Goal: Task Accomplishment & Management: Manage account settings

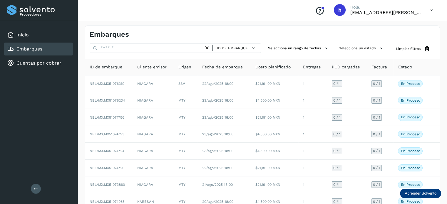
click at [308, 20] on div "Conoce nuestros beneficios [PERSON_NAME], [EMAIL_ADDRESS][PERSON_NAME][DOMAIN_N…" at bounding box center [262, 10] width 369 height 20
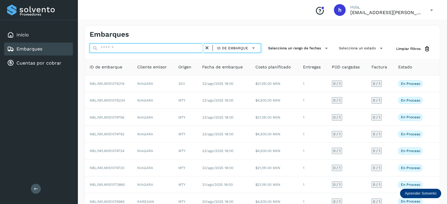
click at [160, 46] on input "text" at bounding box center [147, 47] width 114 height 9
paste input "**********"
type input "**********"
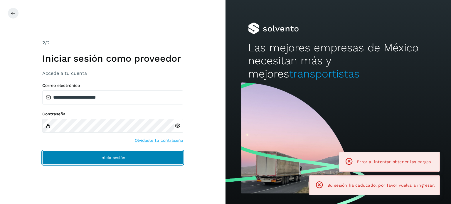
click at [100, 156] on span "Inicia sesión" at bounding box center [112, 158] width 25 height 4
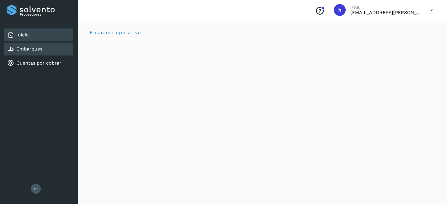
click at [36, 46] on div "Embarques" at bounding box center [24, 49] width 35 height 7
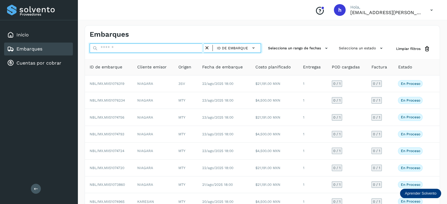
click at [130, 47] on input "text" at bounding box center [147, 47] width 114 height 9
paste input "**********"
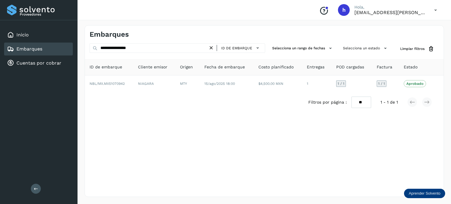
click at [302, 34] on div "Embarques" at bounding box center [264, 32] width 359 height 13
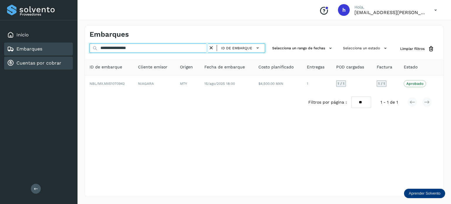
drag, startPoint x: 149, startPoint y: 50, endPoint x: 30, endPoint y: 64, distance: 120.4
click at [30, 64] on div "**********" at bounding box center [225, 102] width 451 height 204
paste input "text"
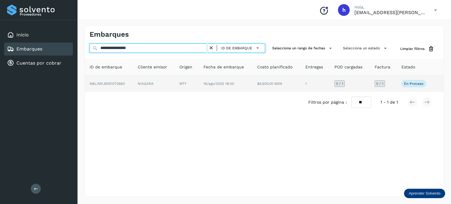
type input "**********"
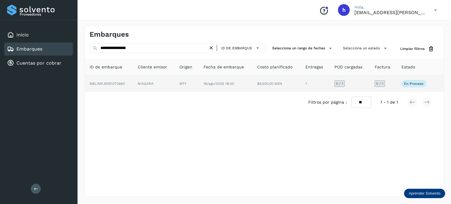
click at [121, 84] on span "NBL/MX.MX51072660" at bounding box center [107, 84] width 35 height 4
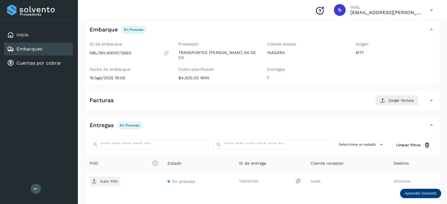
scroll to position [34, 0]
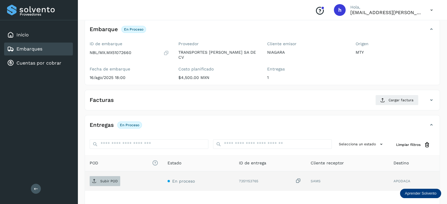
click at [97, 177] on span "Subir POD" at bounding box center [105, 181] width 31 height 9
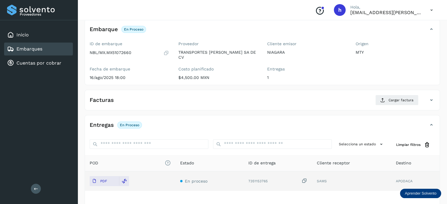
scroll to position [34, 0]
click at [347, 98] on span "Cargar factura" at bounding box center [400, 100] width 25 height 5
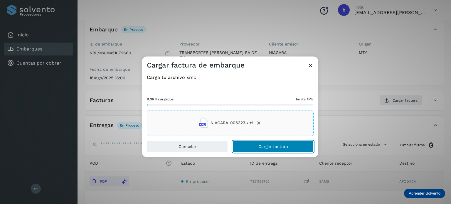
click at [292, 144] on button "Cargar factura" at bounding box center [273, 147] width 81 height 12
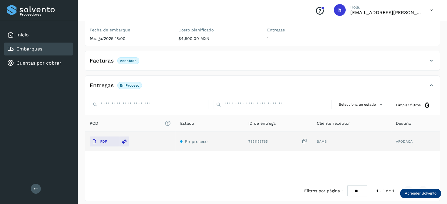
scroll to position [0, 0]
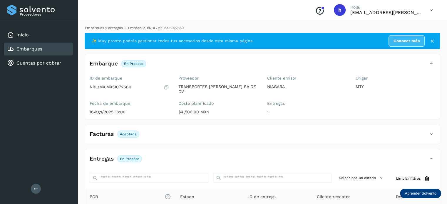
click at [106, 28] on link "Embarques y entregas" at bounding box center [104, 28] width 38 height 4
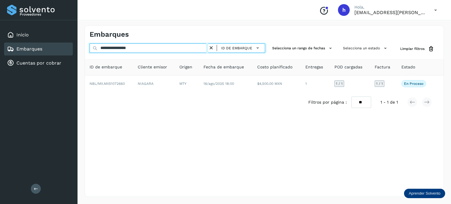
drag, startPoint x: 148, startPoint y: 48, endPoint x: 29, endPoint y: 44, distance: 119.0
click at [29, 44] on div "**********" at bounding box center [225, 102] width 451 height 204
paste input "text"
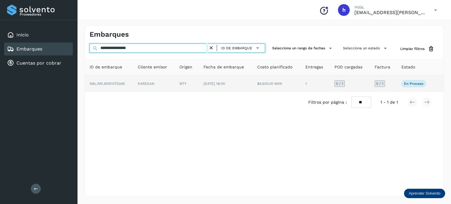
type input "**********"
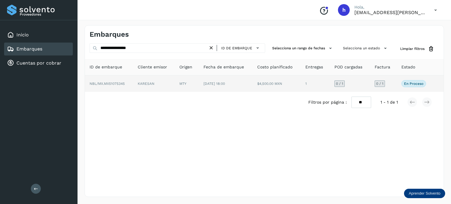
click at [112, 84] on span "NBL/MX.MX51075345" at bounding box center [107, 84] width 35 height 4
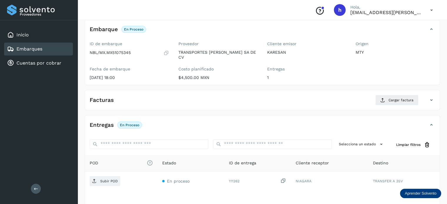
scroll to position [35, 0]
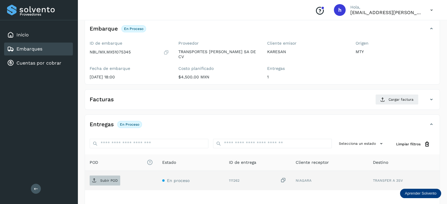
click at [105, 179] on p "Subir POD" at bounding box center [109, 181] width 18 height 4
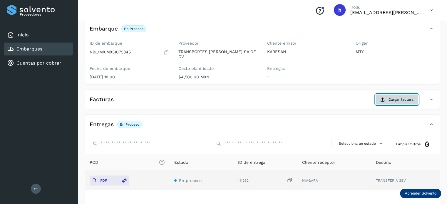
click at [347, 94] on button "Cargar factura" at bounding box center [396, 99] width 43 height 11
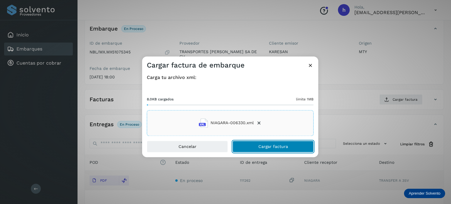
click at [293, 146] on button "Cargar factura" at bounding box center [273, 147] width 81 height 12
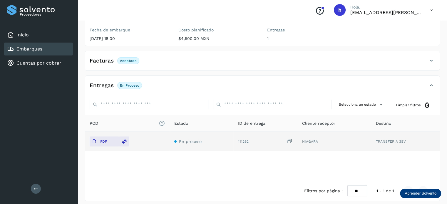
scroll to position [0, 0]
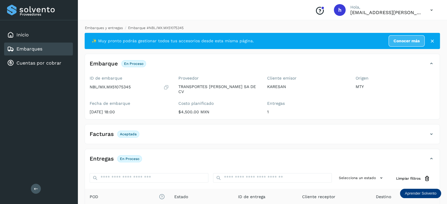
click at [103, 29] on link "Embarques y entregas" at bounding box center [104, 28] width 38 height 4
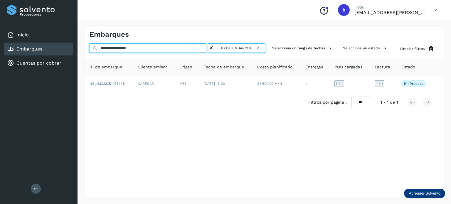
drag, startPoint x: 146, startPoint y: 51, endPoint x: 45, endPoint y: 51, distance: 101.0
click at [45, 51] on div "**********" at bounding box center [225, 102] width 451 height 204
paste input "text"
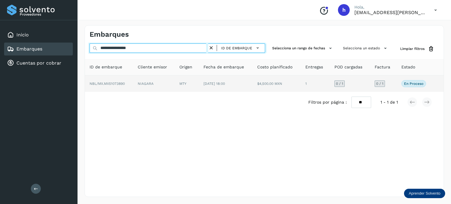
type input "**********"
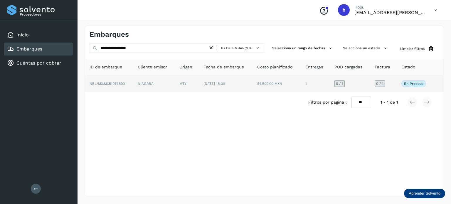
click at [133, 82] on td "NBL/MX.MX51073890" at bounding box center [154, 83] width 42 height 16
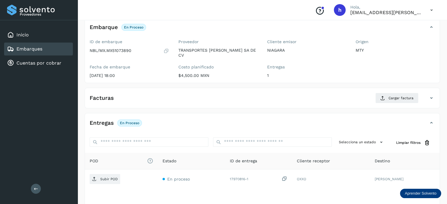
scroll to position [36, 0]
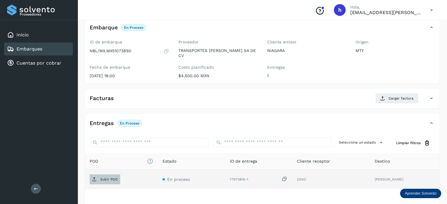
click at [103, 177] on p "Subir POD" at bounding box center [109, 179] width 18 height 4
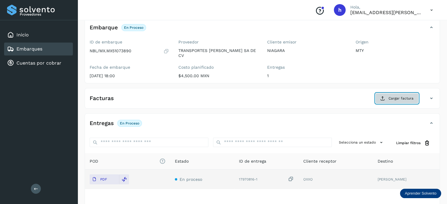
click at [347, 96] on span "Cargar factura" at bounding box center [400, 98] width 25 height 5
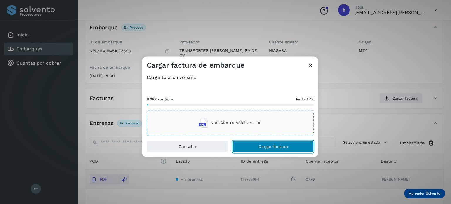
click at [298, 144] on button "Cargar factura" at bounding box center [273, 147] width 81 height 12
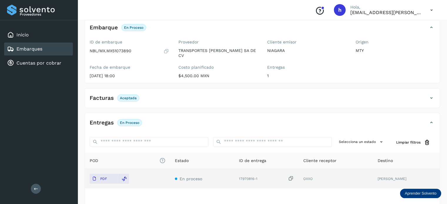
scroll to position [0, 0]
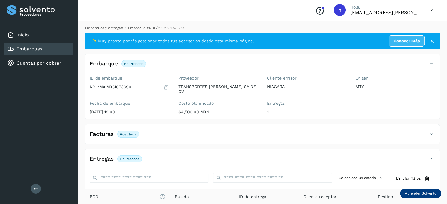
click at [108, 29] on link "Embarques y entregas" at bounding box center [104, 28] width 38 height 4
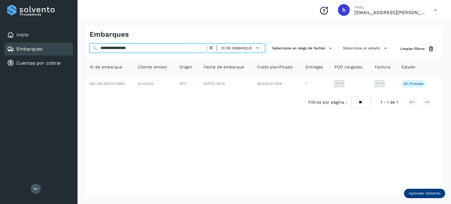
drag, startPoint x: 152, startPoint y: 50, endPoint x: 0, endPoint y: 66, distance: 152.3
click at [0, 66] on div "**********" at bounding box center [225, 102] width 451 height 204
paste input "text"
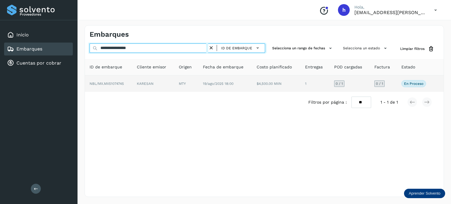
type input "**********"
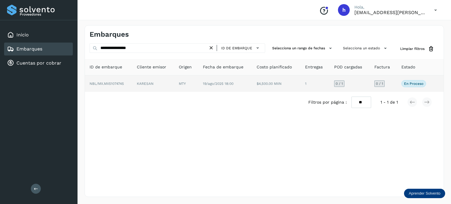
click at [121, 82] on span "NBL/MX.MX51074745" at bounding box center [107, 84] width 34 height 4
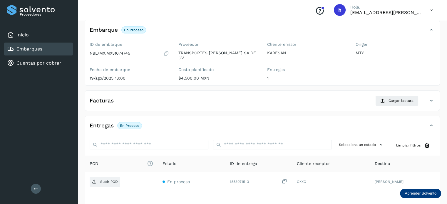
scroll to position [34, 0]
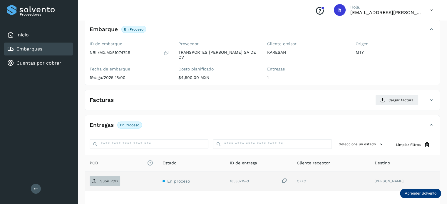
click at [110, 179] on p "Subir POD" at bounding box center [109, 181] width 18 height 4
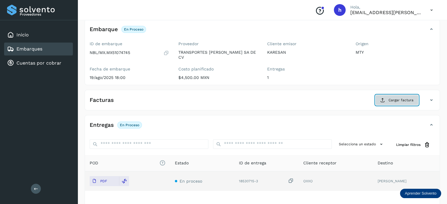
click at [347, 98] on span "Cargar factura" at bounding box center [400, 100] width 25 height 5
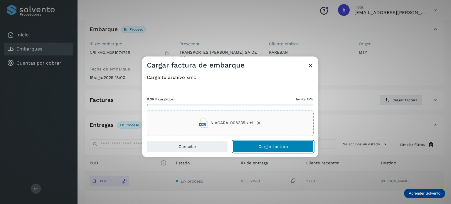
click at [294, 146] on button "Cargar factura" at bounding box center [273, 147] width 81 height 12
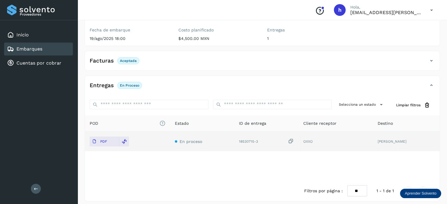
scroll to position [0, 0]
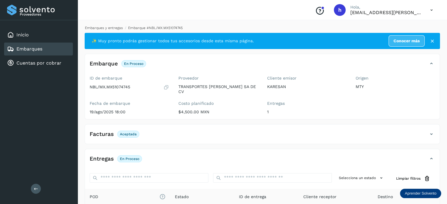
click at [108, 28] on link "Embarques y entregas" at bounding box center [104, 28] width 38 height 4
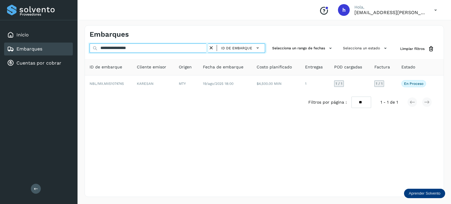
drag, startPoint x: 169, startPoint y: 48, endPoint x: 19, endPoint y: 53, distance: 151.1
click at [19, 53] on div "**********" at bounding box center [225, 102] width 451 height 204
paste input "text"
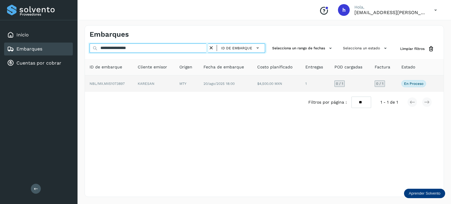
type input "**********"
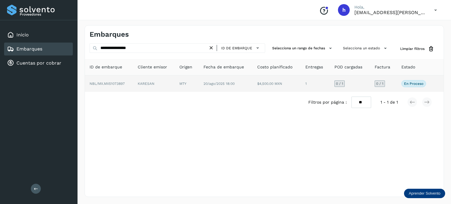
click at [117, 85] on span "NBL/MX.MX51073897" at bounding box center [107, 84] width 35 height 4
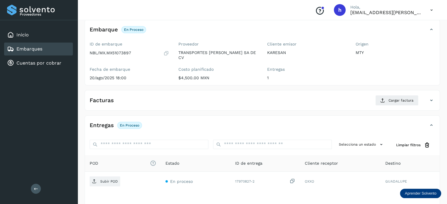
scroll to position [34, 0]
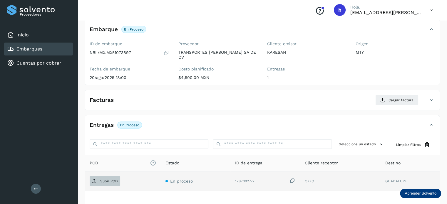
click at [104, 179] on p "Subir POD" at bounding box center [109, 181] width 18 height 4
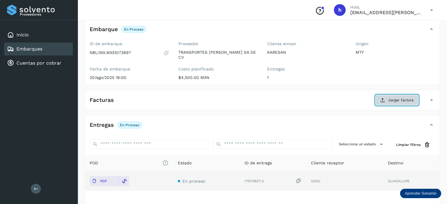
click at [347, 98] on span "Cargar factura" at bounding box center [400, 100] width 25 height 5
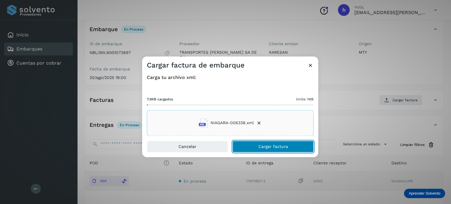
click at [298, 146] on button "Cargar factura" at bounding box center [273, 147] width 81 height 12
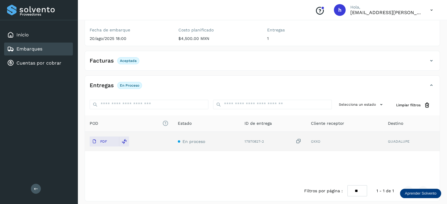
scroll to position [0, 0]
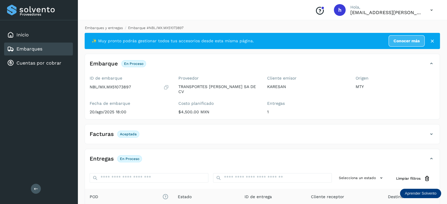
click at [111, 30] on link "Embarques y entregas" at bounding box center [104, 28] width 38 height 4
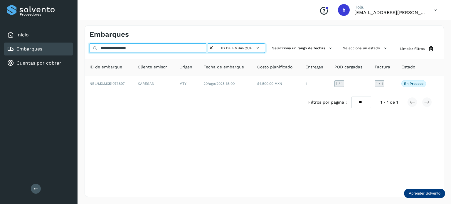
drag, startPoint x: 160, startPoint y: 48, endPoint x: 18, endPoint y: 47, distance: 141.6
click at [18, 47] on div "**********" at bounding box center [225, 102] width 451 height 204
paste input "text"
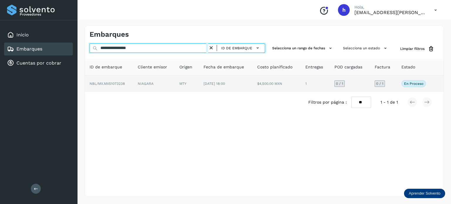
type input "**********"
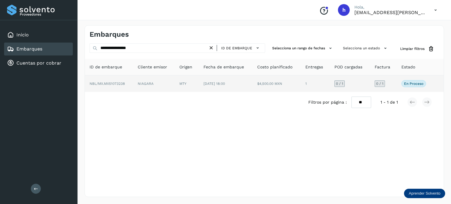
click at [175, 86] on td "NIAGARA" at bounding box center [187, 83] width 24 height 16
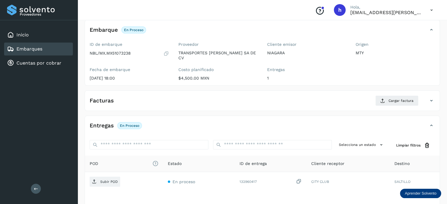
scroll to position [33, 0]
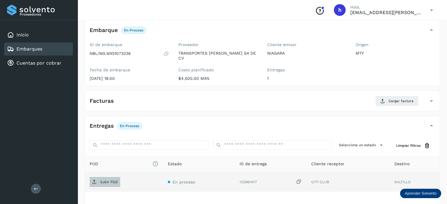
click at [108, 180] on p "Subir POD" at bounding box center [109, 182] width 18 height 4
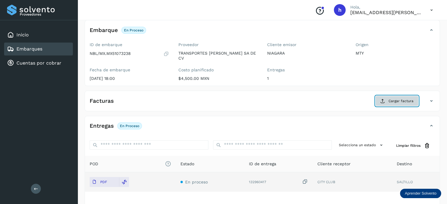
click at [347, 98] on span "Cargar factura" at bounding box center [400, 100] width 25 height 5
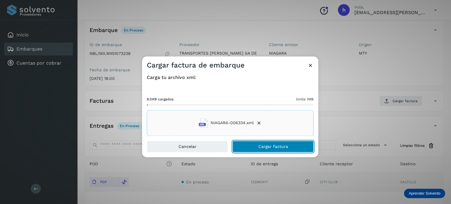
click at [291, 143] on button "Cargar factura" at bounding box center [273, 147] width 81 height 12
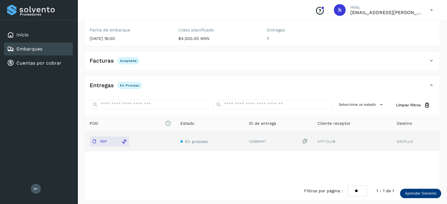
scroll to position [0, 0]
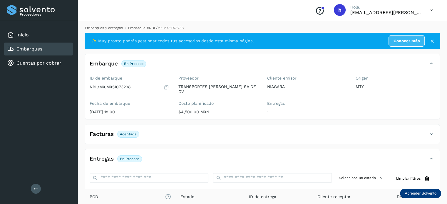
click at [110, 29] on link "Embarques y entregas" at bounding box center [104, 28] width 38 height 4
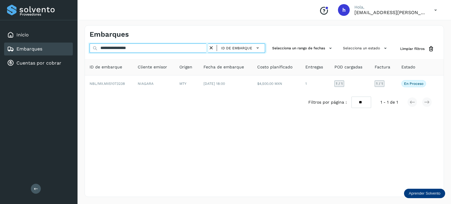
drag, startPoint x: 149, startPoint y: 48, endPoint x: 21, endPoint y: 53, distance: 127.9
click at [21, 53] on div "**********" at bounding box center [225, 102] width 451 height 204
paste input "text"
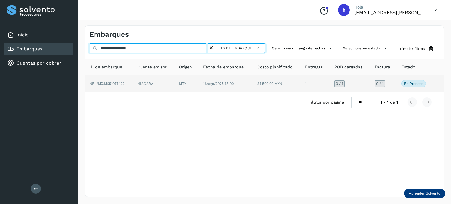
type input "**********"
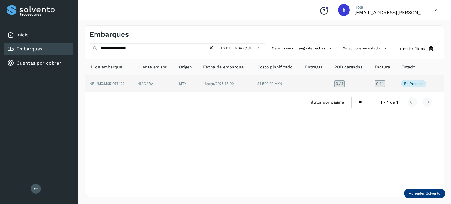
click at [133, 89] on td "NBL/MX.MX51074422" at bounding box center [154, 83] width 42 height 16
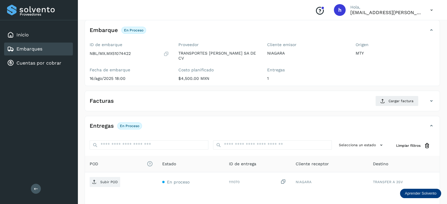
scroll to position [35, 0]
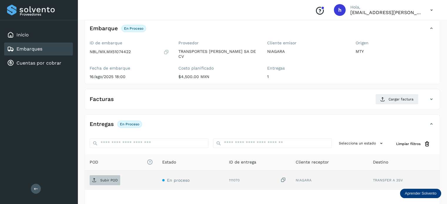
click at [105, 178] on p "Subir POD" at bounding box center [109, 180] width 18 height 4
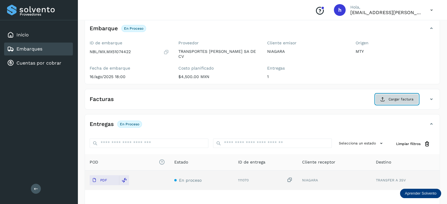
click at [347, 97] on span "Cargar factura" at bounding box center [400, 99] width 25 height 5
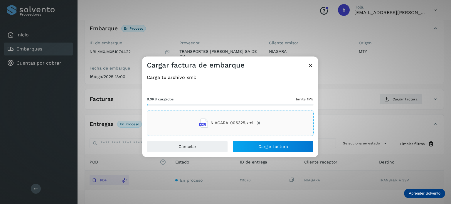
click at [290, 139] on div "Carga tu archivo xml: 8.0KB cargados límite 1MB NIAGARA-006325.xml" at bounding box center [230, 105] width 176 height 71
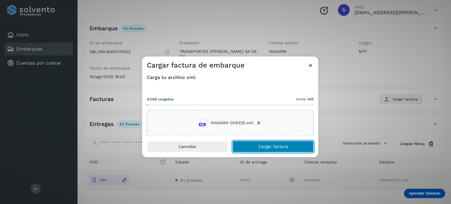
click at [293, 147] on button "Cargar factura" at bounding box center [273, 147] width 81 height 12
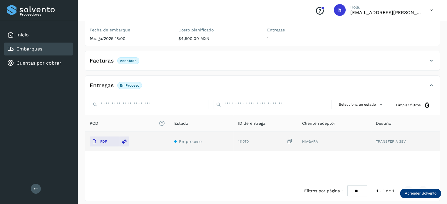
scroll to position [0, 0]
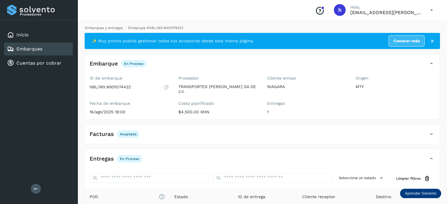
click at [103, 28] on link "Embarques y entregas" at bounding box center [104, 28] width 38 height 4
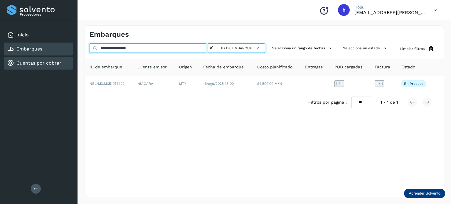
drag, startPoint x: 150, startPoint y: 51, endPoint x: 20, endPoint y: 59, distance: 130.4
click at [20, 59] on div "**********" at bounding box center [225, 102] width 451 height 204
paste input "text"
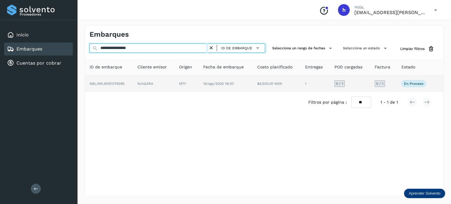
type input "**********"
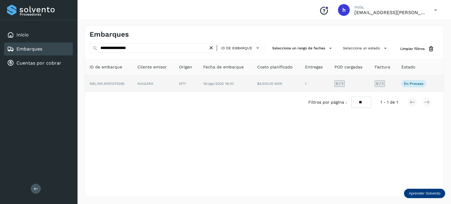
click at [122, 84] on span "NBL/MX.MX51074395" at bounding box center [107, 84] width 35 height 4
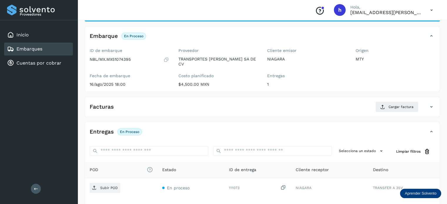
scroll to position [35, 0]
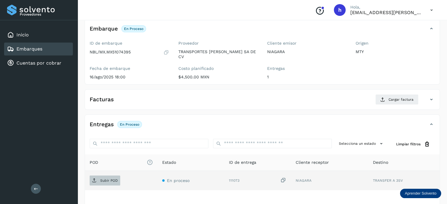
click at [100, 176] on span "Subir POD" at bounding box center [105, 180] width 31 height 9
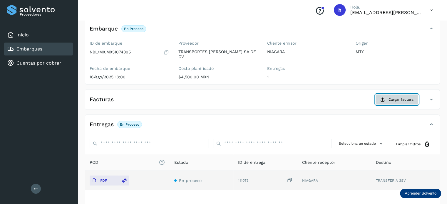
click at [347, 97] on span "Cargar factura" at bounding box center [400, 99] width 25 height 5
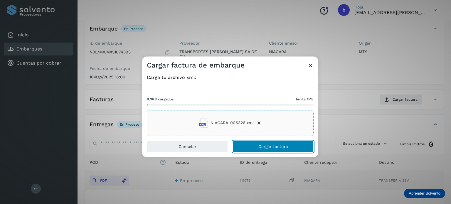
click at [291, 145] on button "Cargar factura" at bounding box center [273, 147] width 81 height 12
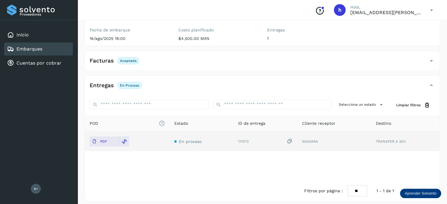
scroll to position [0, 0]
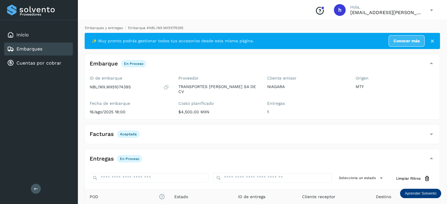
click at [110, 29] on link "Embarques y entregas" at bounding box center [104, 28] width 38 height 4
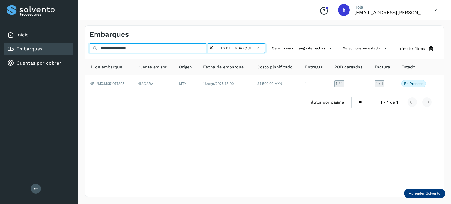
drag, startPoint x: 155, startPoint y: 48, endPoint x: 36, endPoint y: 43, distance: 119.6
click at [36, 43] on div "**********" at bounding box center [225, 102] width 451 height 204
paste input "text"
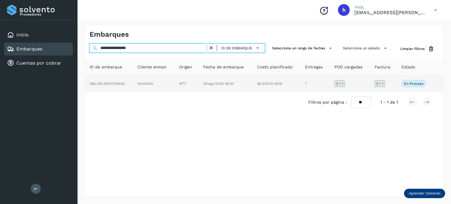
type input "**********"
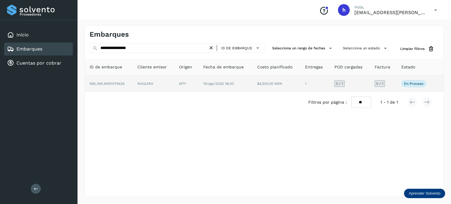
click at [115, 82] on span "NBL/MX.MX51074426" at bounding box center [107, 84] width 35 height 4
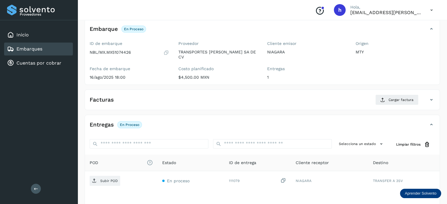
scroll to position [34, 0]
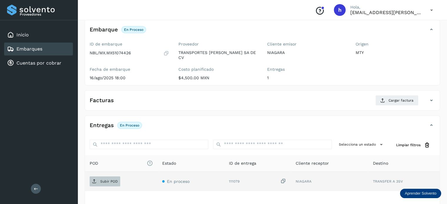
click at [110, 179] on p "Subir POD" at bounding box center [109, 181] width 18 height 4
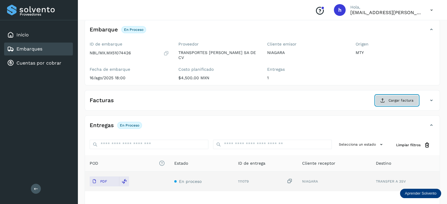
click at [347, 98] on span "Cargar factura" at bounding box center [400, 100] width 25 height 5
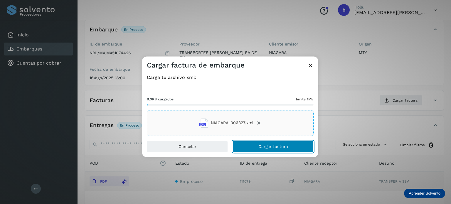
click at [297, 145] on button "Cargar factura" at bounding box center [273, 147] width 81 height 12
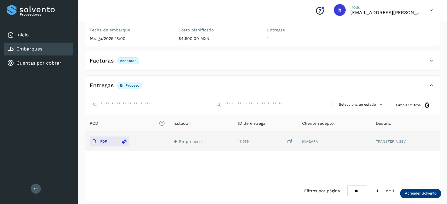
scroll to position [0, 0]
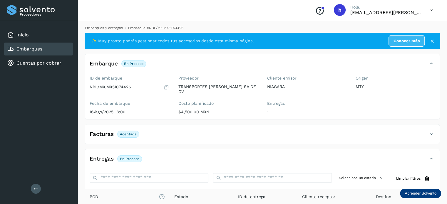
click at [105, 28] on link "Embarques y entregas" at bounding box center [104, 28] width 38 height 4
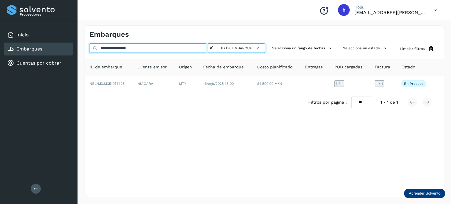
drag, startPoint x: 152, startPoint y: 48, endPoint x: 25, endPoint y: 53, distance: 127.6
click at [25, 53] on div "**********" at bounding box center [225, 102] width 451 height 204
paste input "text"
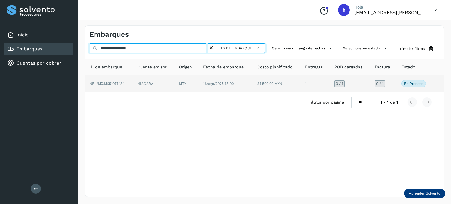
type input "**********"
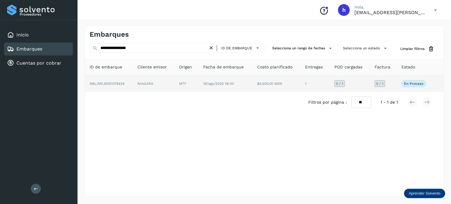
click at [133, 85] on td "NBL/MX.MX51074434" at bounding box center [154, 83] width 42 height 16
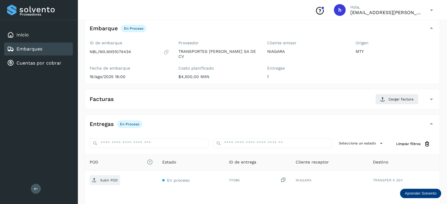
scroll to position [36, 0]
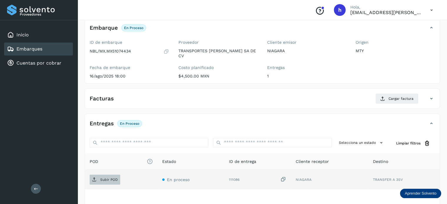
click at [108, 175] on span "Subir POD" at bounding box center [105, 179] width 31 height 9
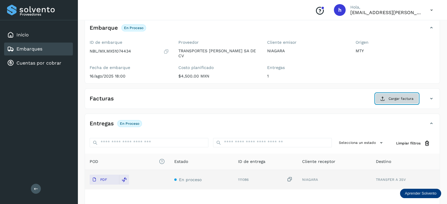
click at [347, 96] on span "Cargar factura" at bounding box center [400, 98] width 25 height 5
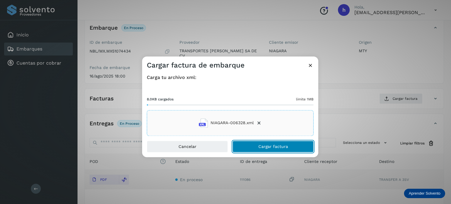
click at [298, 145] on button "Cargar factura" at bounding box center [273, 147] width 81 height 12
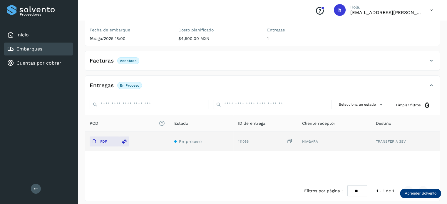
scroll to position [0, 0]
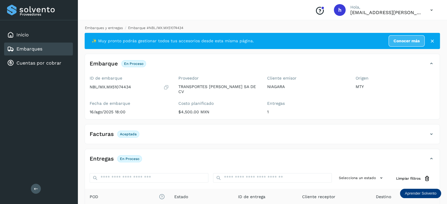
click at [106, 28] on link "Embarques y entregas" at bounding box center [104, 28] width 38 height 4
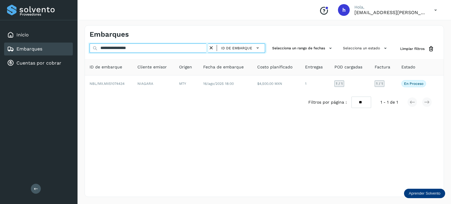
drag, startPoint x: 164, startPoint y: 47, endPoint x: 0, endPoint y: 46, distance: 164.5
click at [0, 46] on div "**********" at bounding box center [225, 102] width 451 height 204
paste input "text"
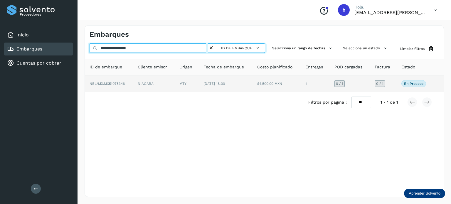
type input "**********"
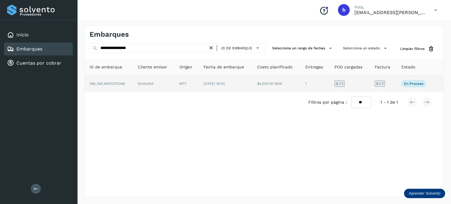
click at [175, 84] on td "NIAGARA" at bounding box center [187, 83] width 24 height 16
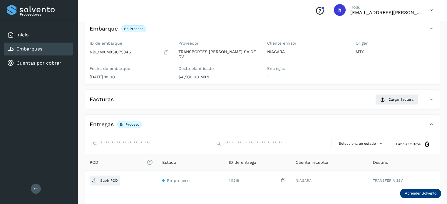
scroll to position [35, 0]
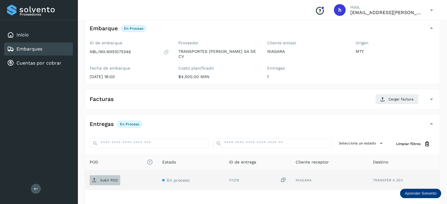
click at [96, 178] on span "Subir POD" at bounding box center [105, 180] width 31 height 9
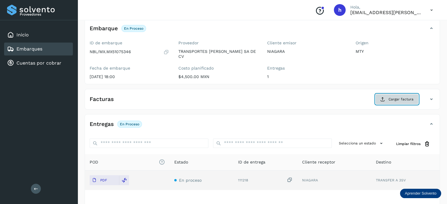
click at [347, 97] on span "Cargar factura" at bounding box center [400, 99] width 25 height 5
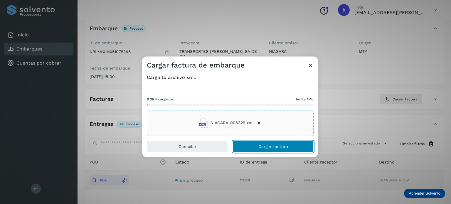
click at [290, 145] on button "Cargar factura" at bounding box center [273, 147] width 81 height 12
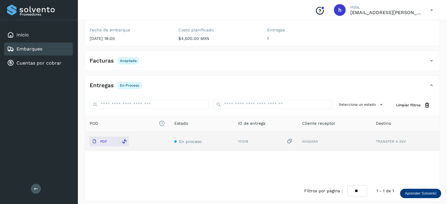
scroll to position [0, 0]
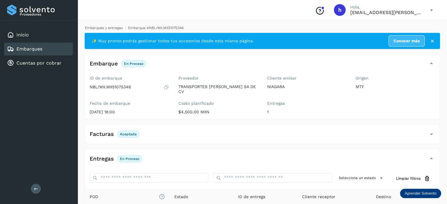
click at [106, 27] on link "Embarques y entregas" at bounding box center [104, 28] width 38 height 4
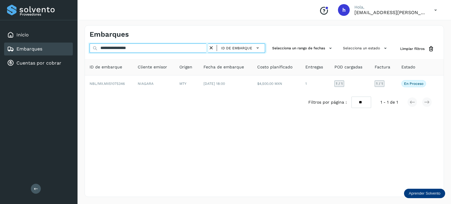
drag, startPoint x: 148, startPoint y: 46, endPoint x: 34, endPoint y: 53, distance: 114.5
click at [34, 53] on div "**********" at bounding box center [225, 102] width 451 height 204
paste input "text"
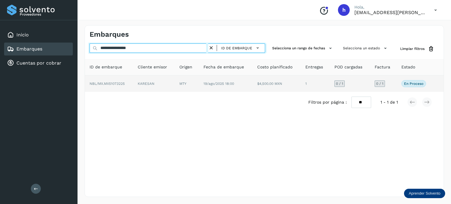
type input "**********"
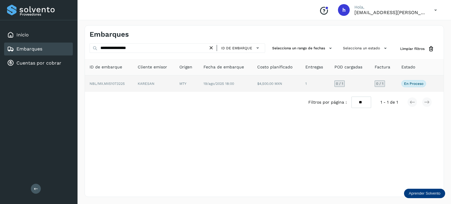
click at [110, 85] on span "NBL/MX.MX51073225" at bounding box center [107, 84] width 35 height 4
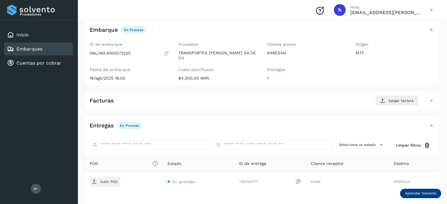
scroll to position [35, 0]
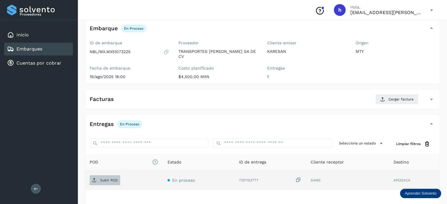
click at [105, 178] on p "Subir POD" at bounding box center [109, 180] width 18 height 4
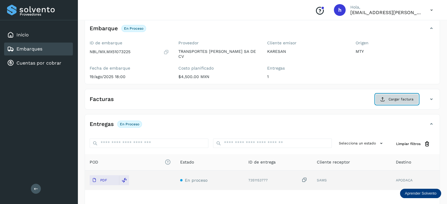
click at [347, 97] on span "Cargar factura" at bounding box center [400, 99] width 25 height 5
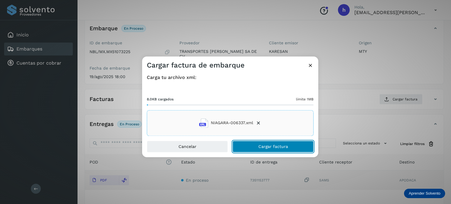
click at [302, 146] on button "Cargar factura" at bounding box center [273, 147] width 81 height 12
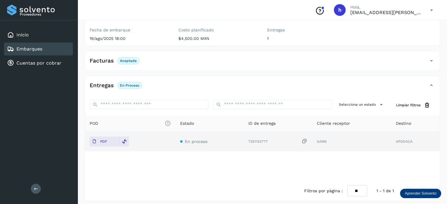
scroll to position [0, 0]
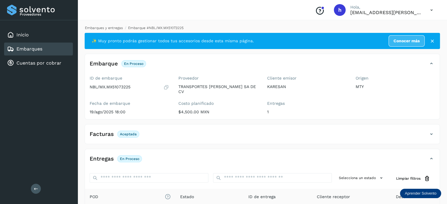
click at [104, 27] on link "Embarques y entregas" at bounding box center [104, 28] width 38 height 4
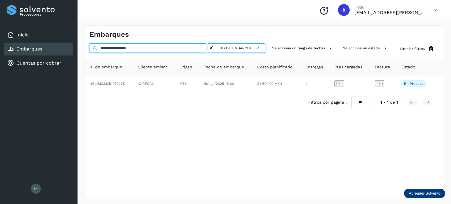
drag, startPoint x: 156, startPoint y: 49, endPoint x: 40, endPoint y: 51, distance: 116.3
click at [40, 51] on div "**********" at bounding box center [225, 102] width 451 height 204
paste input "text"
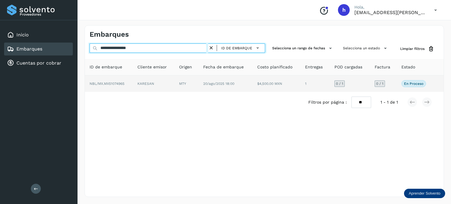
type input "**********"
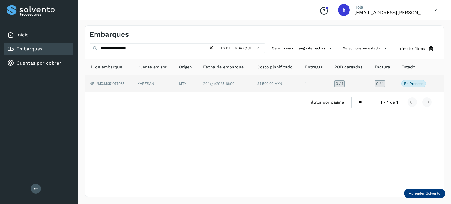
click at [120, 82] on span "NBL/MX.MX51074965" at bounding box center [107, 84] width 35 height 4
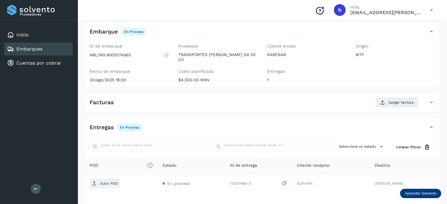
scroll to position [36, 0]
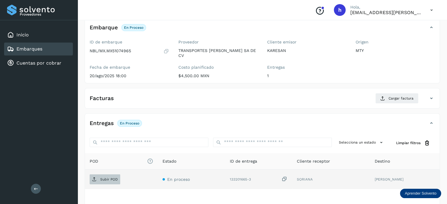
click at [109, 177] on p "Subir POD" at bounding box center [109, 179] width 18 height 4
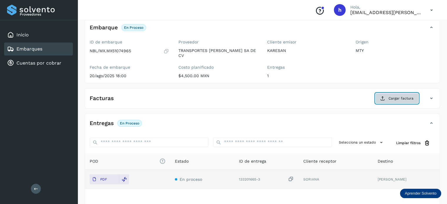
click at [347, 96] on span "Cargar factura" at bounding box center [400, 98] width 25 height 5
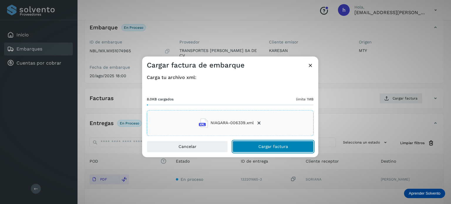
click at [298, 148] on button "Cargar factura" at bounding box center [273, 147] width 81 height 12
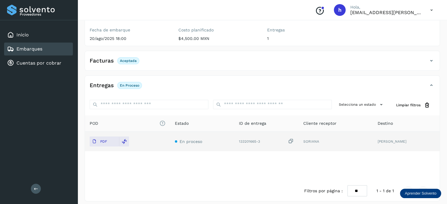
scroll to position [0, 0]
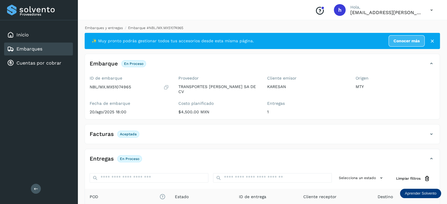
click at [108, 28] on link "Embarques y entregas" at bounding box center [104, 28] width 38 height 4
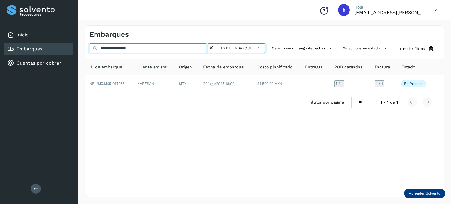
drag, startPoint x: 153, startPoint y: 49, endPoint x: 33, endPoint y: 49, distance: 119.8
click at [33, 49] on div "**********" at bounding box center [225, 102] width 451 height 204
paste input "text"
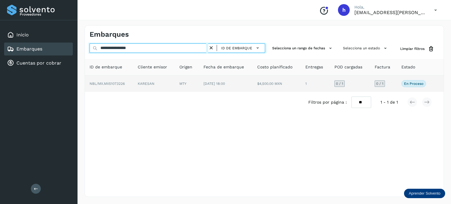
type input "**********"
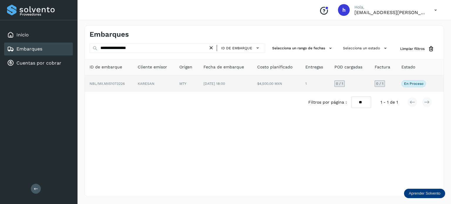
click at [120, 84] on span "NBL/MX.MX51073226" at bounding box center [107, 84] width 35 height 4
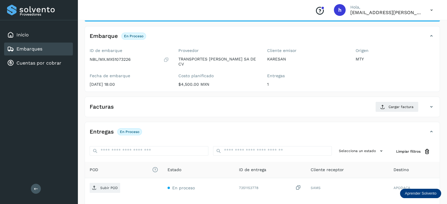
scroll to position [35, 0]
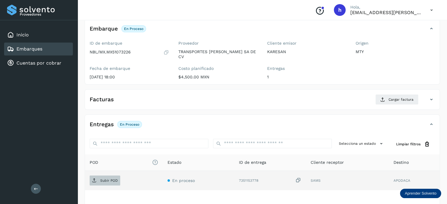
click at [110, 179] on p "Subir POD" at bounding box center [109, 181] width 18 height 4
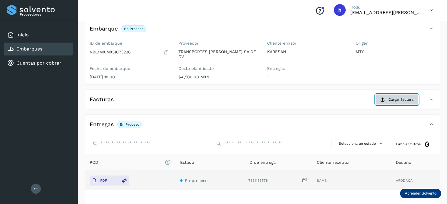
click at [347, 98] on span "Cargar factura" at bounding box center [400, 99] width 25 height 5
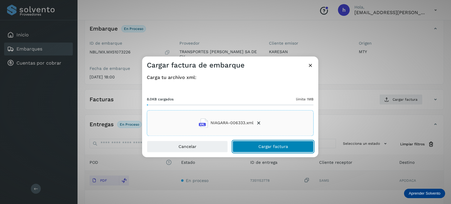
click at [296, 147] on button "Cargar factura" at bounding box center [273, 147] width 81 height 12
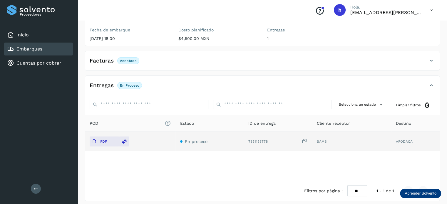
scroll to position [0, 0]
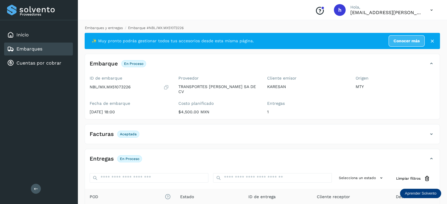
click at [98, 26] on link "Embarques y entregas" at bounding box center [104, 28] width 38 height 4
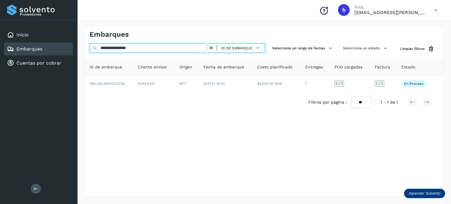
drag, startPoint x: 168, startPoint y: 47, endPoint x: 25, endPoint y: 52, distance: 143.4
click at [25, 52] on div "**********" at bounding box center [225, 102] width 451 height 204
paste input "text"
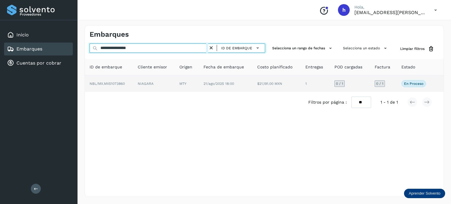
type input "**********"
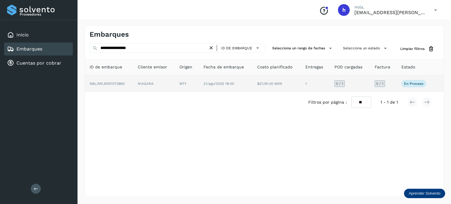
click at [133, 85] on td "NBL/MX.MX51073860" at bounding box center [154, 83] width 42 height 16
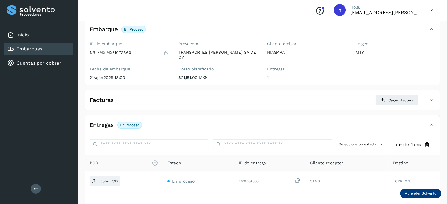
scroll to position [35, 0]
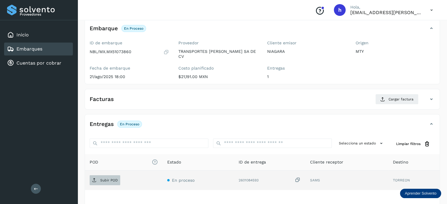
click at [104, 178] on p "Subir POD" at bounding box center [109, 180] width 18 height 4
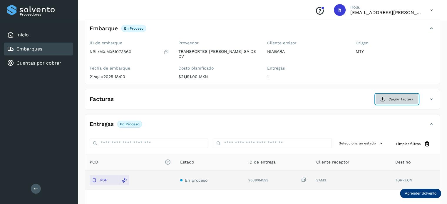
click at [347, 97] on span "Cargar factura" at bounding box center [400, 99] width 25 height 5
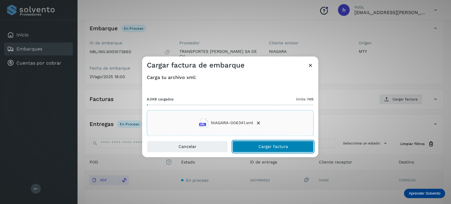
click at [294, 145] on button "Cargar factura" at bounding box center [273, 147] width 81 height 12
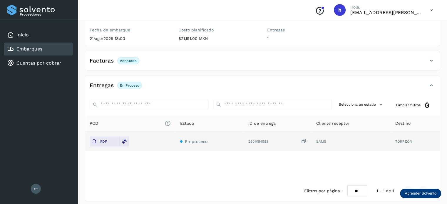
scroll to position [0, 0]
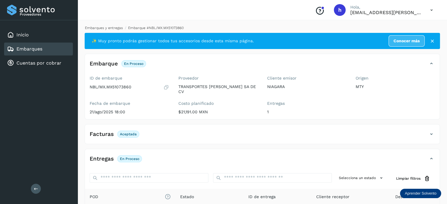
click at [110, 29] on link "Embarques y entregas" at bounding box center [104, 28] width 38 height 4
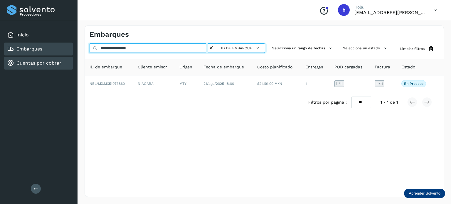
drag, startPoint x: 152, startPoint y: 50, endPoint x: 33, endPoint y: 61, distance: 119.5
click at [33, 61] on div "**********" at bounding box center [225, 102] width 451 height 204
paste input "text"
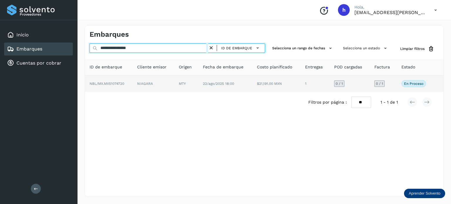
type input "**********"
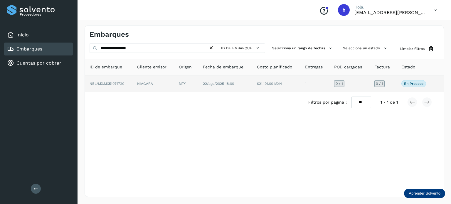
click at [132, 87] on td "NBL/MX.MX51074720" at bounding box center [153, 83] width 42 height 16
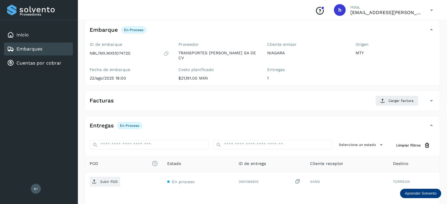
scroll to position [34, 0]
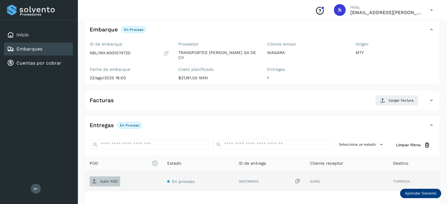
click at [108, 179] on p "Subir POD" at bounding box center [109, 181] width 18 height 4
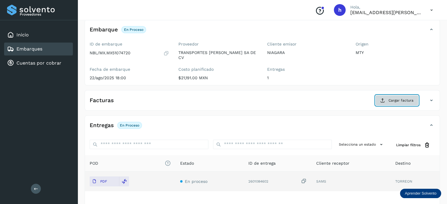
click at [347, 96] on button "Cargar factura" at bounding box center [396, 100] width 43 height 11
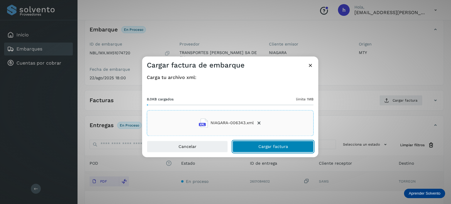
click at [293, 141] on button "Cargar factura" at bounding box center [273, 147] width 81 height 12
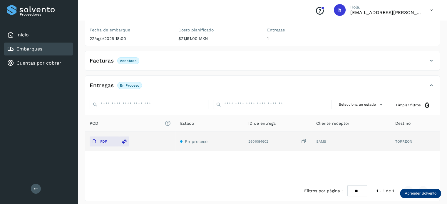
scroll to position [0, 0]
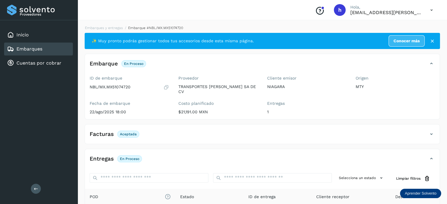
click at [123, 30] on li "Embarques y entregas" at bounding box center [153, 27] width 60 height 5
click at [117, 28] on link "Embarques y entregas" at bounding box center [104, 28] width 38 height 4
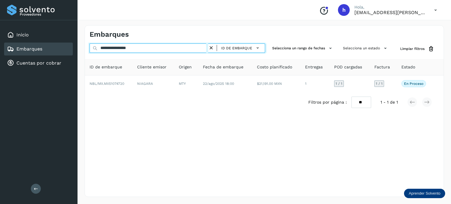
drag, startPoint x: 153, startPoint y: 49, endPoint x: 51, endPoint y: 47, distance: 102.2
click at [51, 47] on div "**********" at bounding box center [225, 102] width 451 height 204
paste input "text"
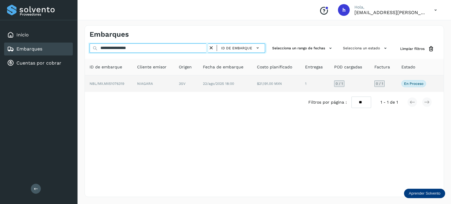
type input "**********"
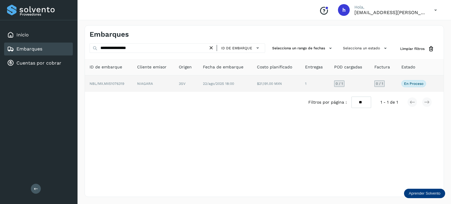
click at [119, 83] on span "NBL/MX.MX51076319" at bounding box center [107, 84] width 35 height 4
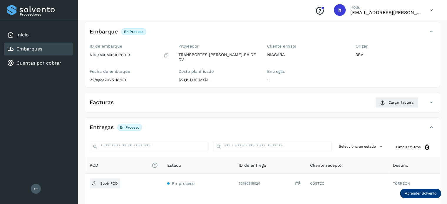
scroll to position [33, 0]
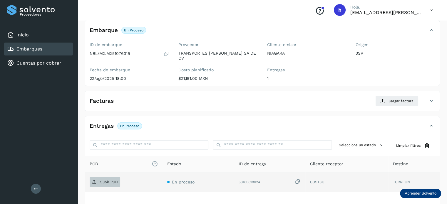
click at [114, 180] on p "Subir POD" at bounding box center [109, 182] width 18 height 4
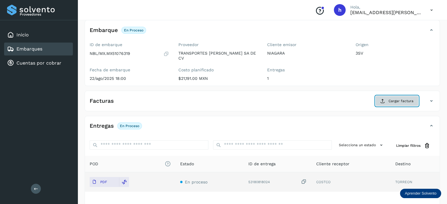
click at [347, 98] on span "Cargar factura" at bounding box center [400, 100] width 25 height 5
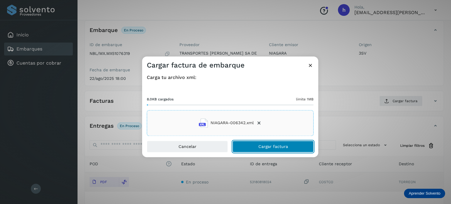
click at [295, 146] on button "Cargar factura" at bounding box center [273, 147] width 81 height 12
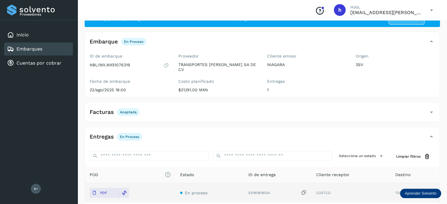
scroll to position [0, 0]
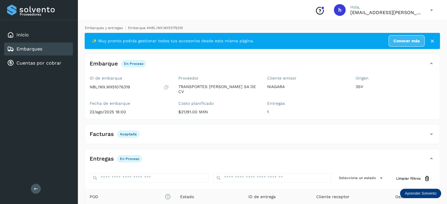
click at [103, 28] on link "Embarques y entregas" at bounding box center [104, 28] width 38 height 4
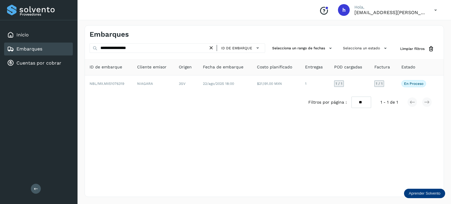
click at [213, 48] on icon at bounding box center [211, 48] width 6 height 6
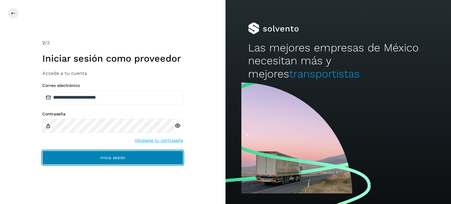
click at [110, 159] on span "Inicia sesión" at bounding box center [112, 158] width 25 height 4
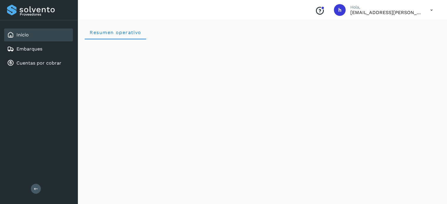
click at [347, 33] on div "Resumen operativo" at bounding box center [262, 32] width 355 height 14
click at [51, 64] on link "Cuentas por cobrar" at bounding box center [38, 63] width 45 height 6
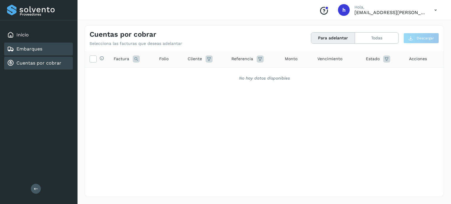
click at [51, 49] on div "Embarques" at bounding box center [38, 49] width 69 height 13
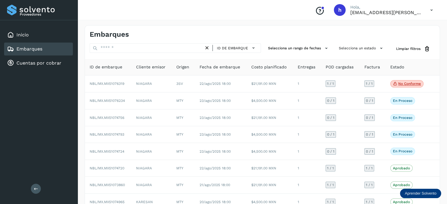
scroll to position [66, 0]
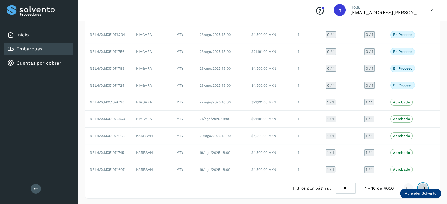
click at [347, 183] on button at bounding box center [423, 188] width 10 height 10
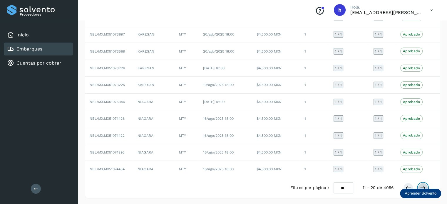
scroll to position [66, 0]
click at [347, 183] on button at bounding box center [423, 188] width 10 height 10
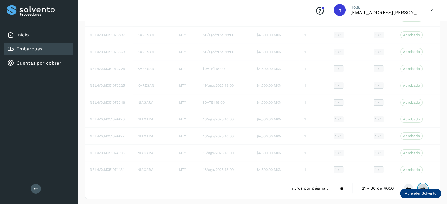
scroll to position [66, 0]
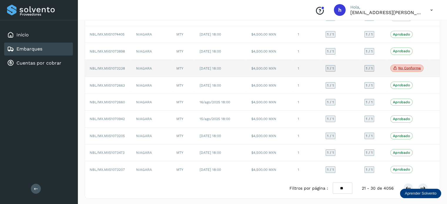
click at [347, 68] on p "No conforme" at bounding box center [409, 68] width 23 height 4
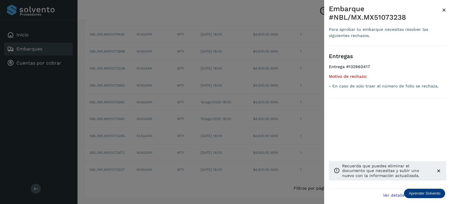
click at [273, 69] on div at bounding box center [225, 102] width 451 height 204
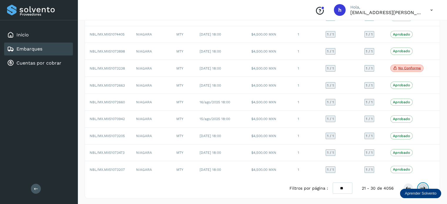
click at [347, 187] on icon at bounding box center [423, 188] width 6 height 6
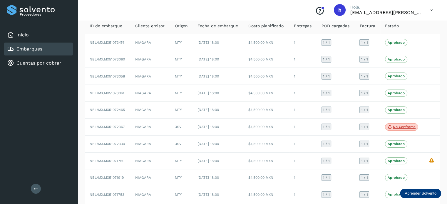
scroll to position [66, 0]
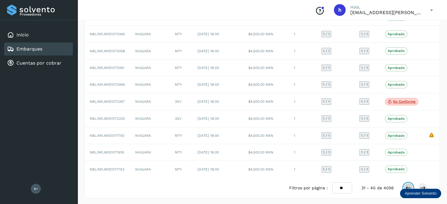
click at [347, 185] on icon at bounding box center [408, 188] width 6 height 6
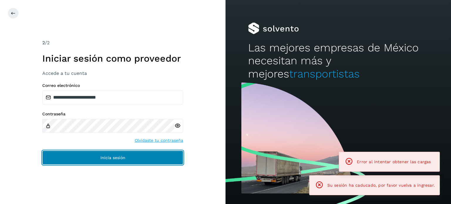
click at [110, 164] on button "Inicia sesión" at bounding box center [112, 158] width 141 height 14
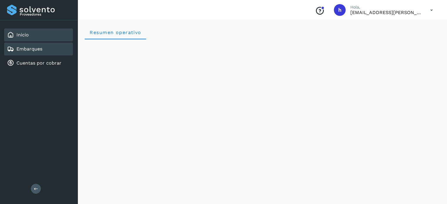
click at [32, 52] on div "Embarques" at bounding box center [24, 49] width 35 height 7
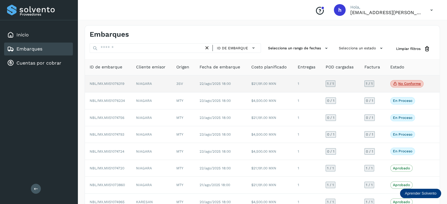
click at [347, 83] on p "No conforme" at bounding box center [409, 84] width 23 height 4
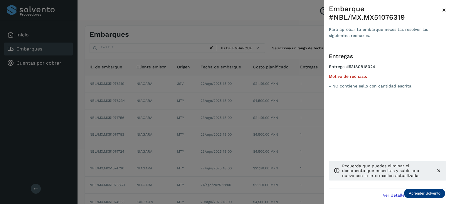
click at [154, 39] on div at bounding box center [225, 102] width 451 height 204
